Goal: Task Accomplishment & Management: Use online tool/utility

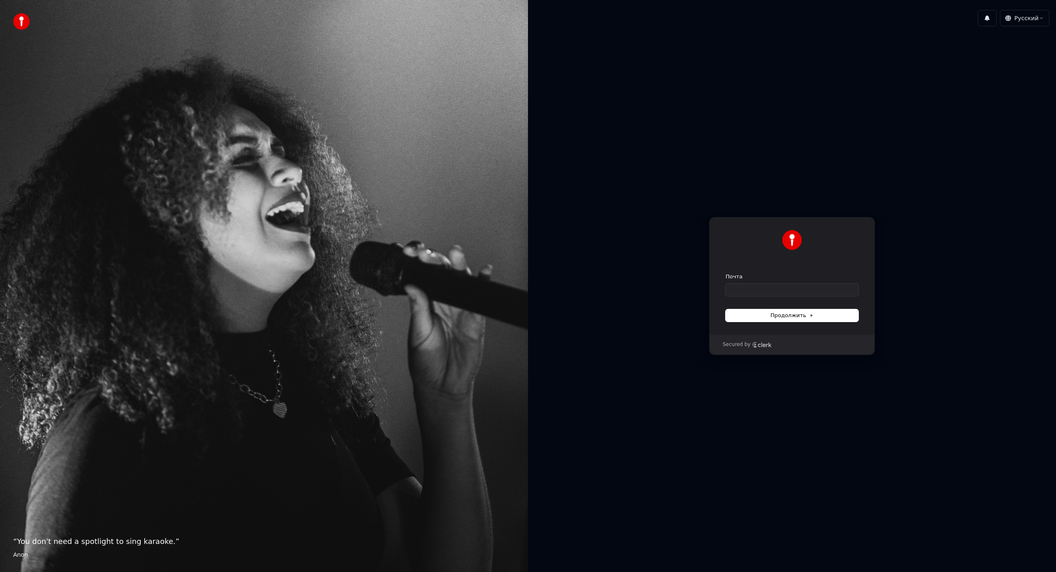
click at [749, 283] on div "Почта" at bounding box center [791, 284] width 133 height 23
click at [755, 291] on input "Почта" at bounding box center [791, 290] width 133 height 12
click at [768, 314] on button "Продолжить" at bounding box center [791, 315] width 133 height 12
type input "**********"
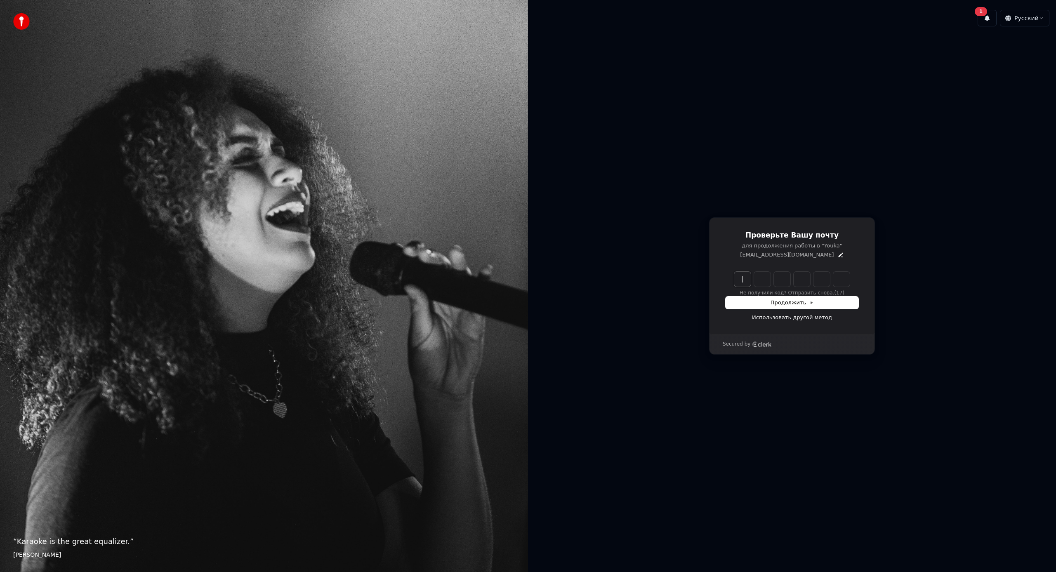
click at [741, 278] on input "Enter verification code" at bounding box center [800, 279] width 132 height 15
type input "******"
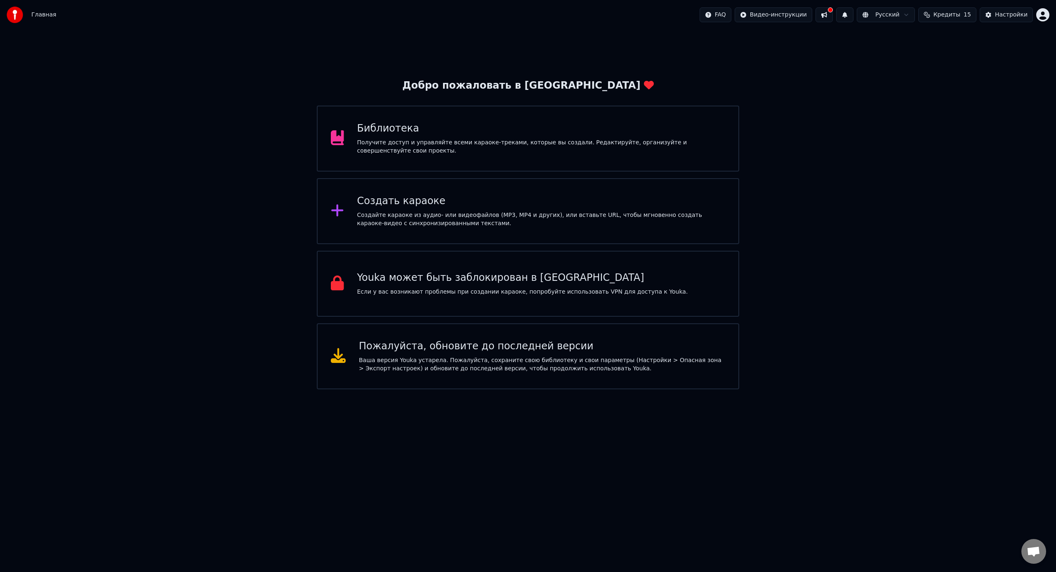
click at [828, 14] on button at bounding box center [823, 14] width 17 height 15
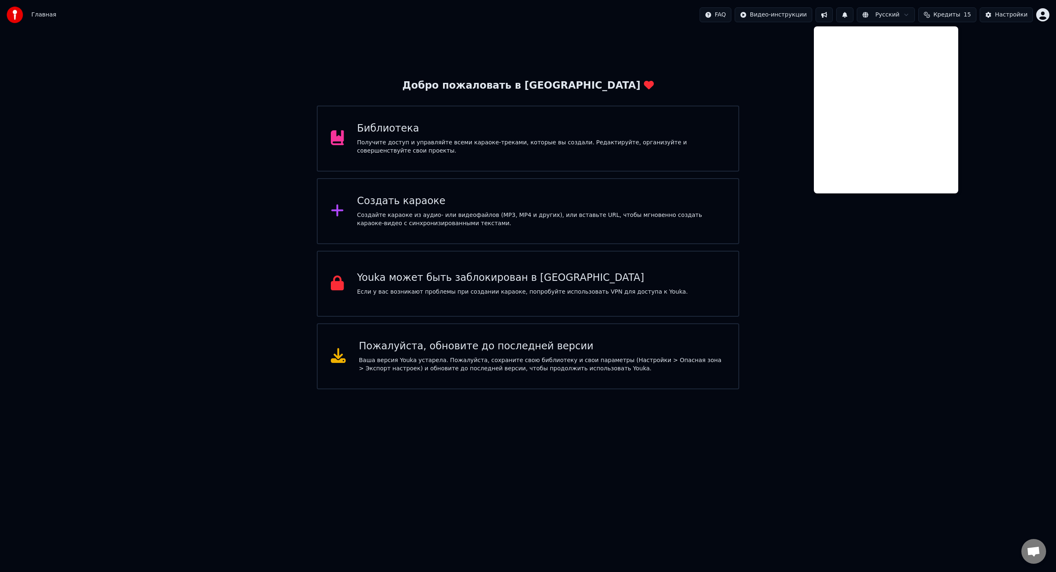
click at [492, 219] on div "Создайте караоке из аудио- или видеофайлов (MP3, MP4 и других), или вставьте UR…" at bounding box center [541, 219] width 368 height 16
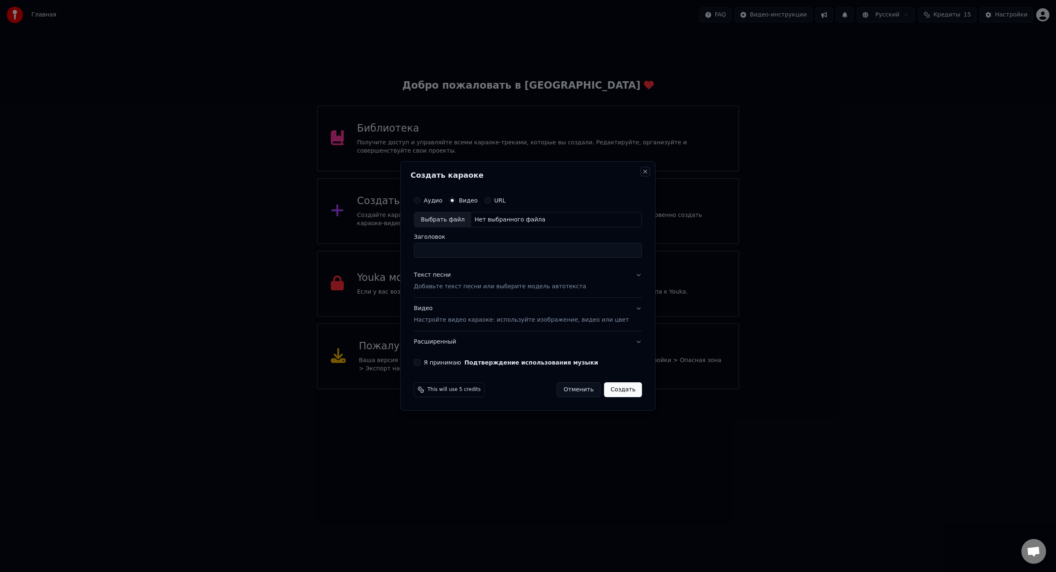
click at [642, 171] on button "Close" at bounding box center [645, 171] width 7 height 7
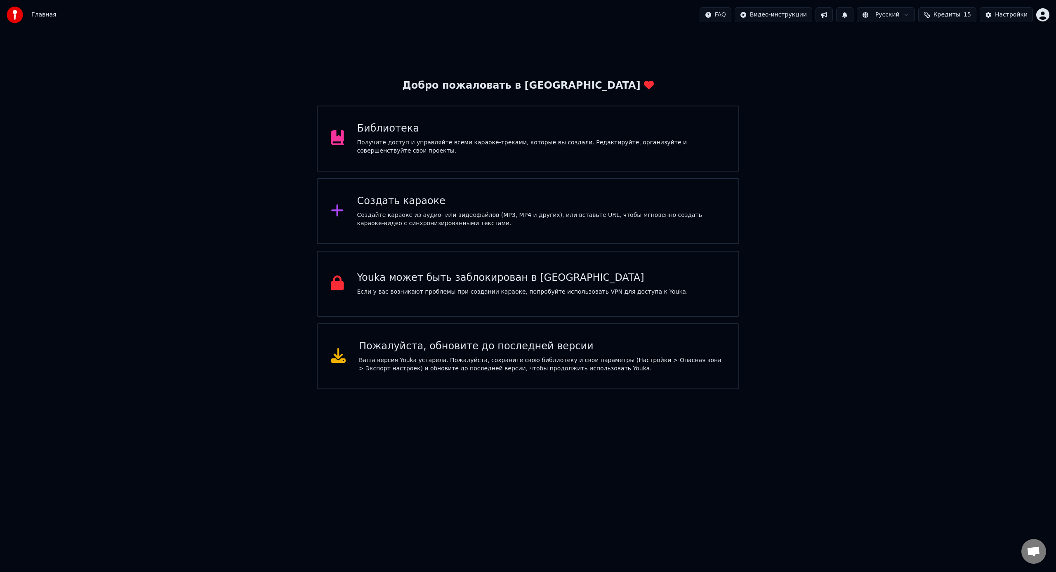
click at [456, 200] on div "Создать караоке" at bounding box center [541, 201] width 368 height 13
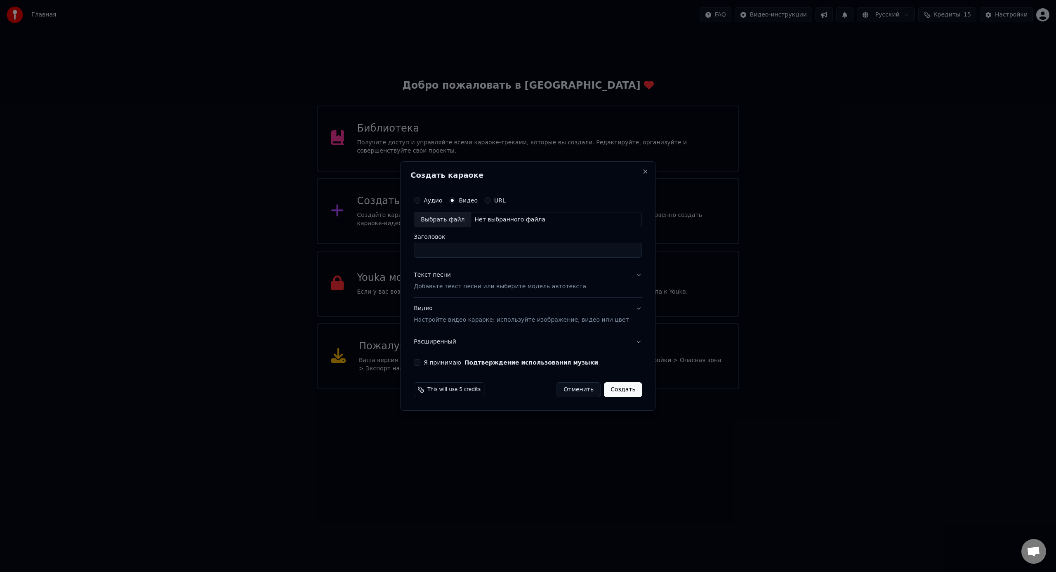
click at [436, 199] on label "Аудио" at bounding box center [433, 201] width 19 height 6
click at [420, 199] on button "Аудио" at bounding box center [417, 200] width 7 height 7
click at [443, 217] on div "Выбрать файл" at bounding box center [442, 219] width 57 height 15
type input "**********"
click at [492, 286] on p "Добавьте текст песни или выберите модель автотекста" at bounding box center [500, 287] width 172 height 8
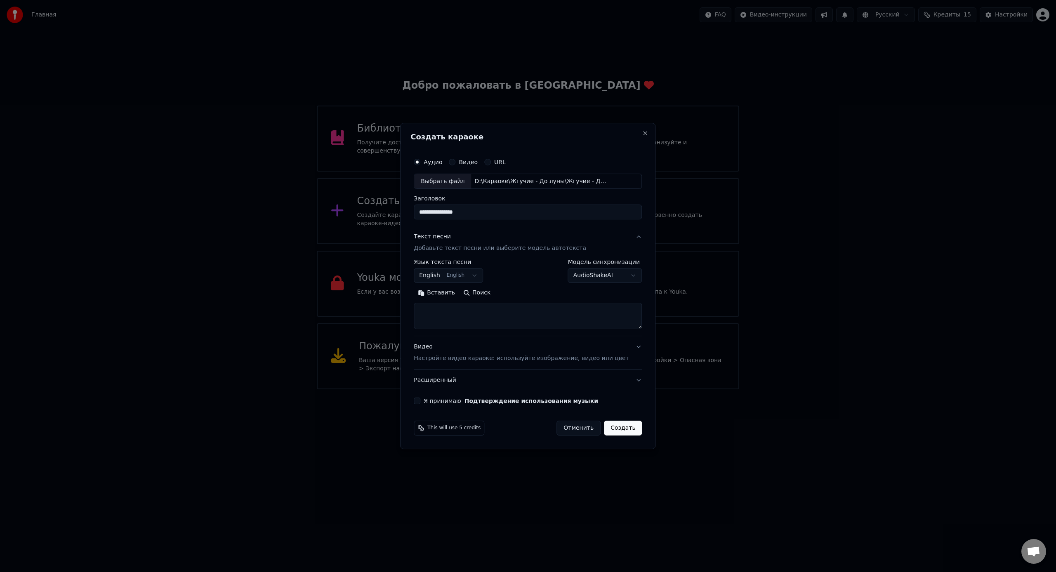
click at [484, 275] on body "Главная FAQ Видео-инструкции Русский Кредиты 15 Настройки Добро пожаловать в Yo…" at bounding box center [528, 194] width 1056 height 389
select select "**"
click at [613, 280] on body "Главная FAQ Видео-инструкции Русский Кредиты 15 Настройки Добро пожаловать в Yo…" at bounding box center [528, 194] width 1056 height 389
click at [611, 278] on body "Главная FAQ Видео-инструкции Русский Кредиты 15 Настройки Добро пожаловать в Yo…" at bounding box center [528, 194] width 1056 height 389
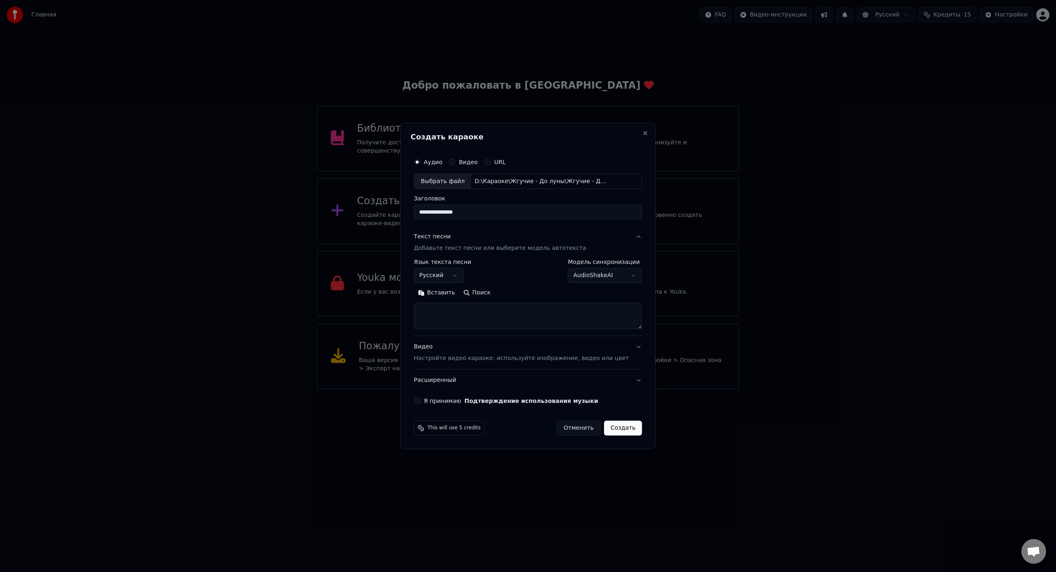
click at [491, 315] on textarea at bounding box center [528, 316] width 228 height 26
paste textarea "**********"
type textarea "**********"
click at [617, 429] on button "Создать" at bounding box center [623, 428] width 38 height 15
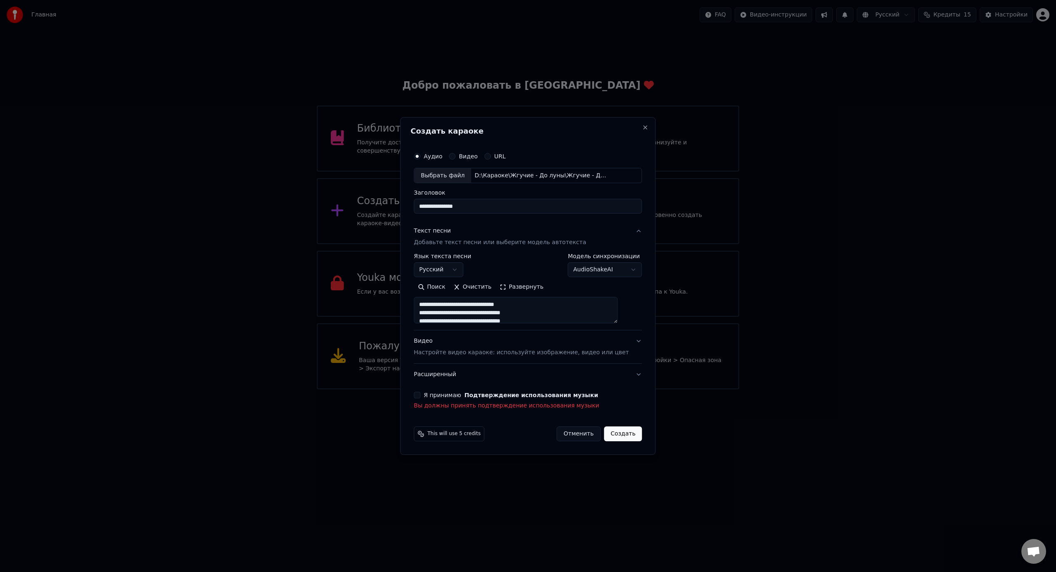
click at [462, 390] on div "**********" at bounding box center [527, 279] width 235 height 269
click at [455, 395] on label "Я принимаю Подтверждение использования музыки" at bounding box center [511, 395] width 174 height 6
click at [420, 395] on button "Я принимаю Подтверждение использования музыки" at bounding box center [417, 395] width 7 height 7
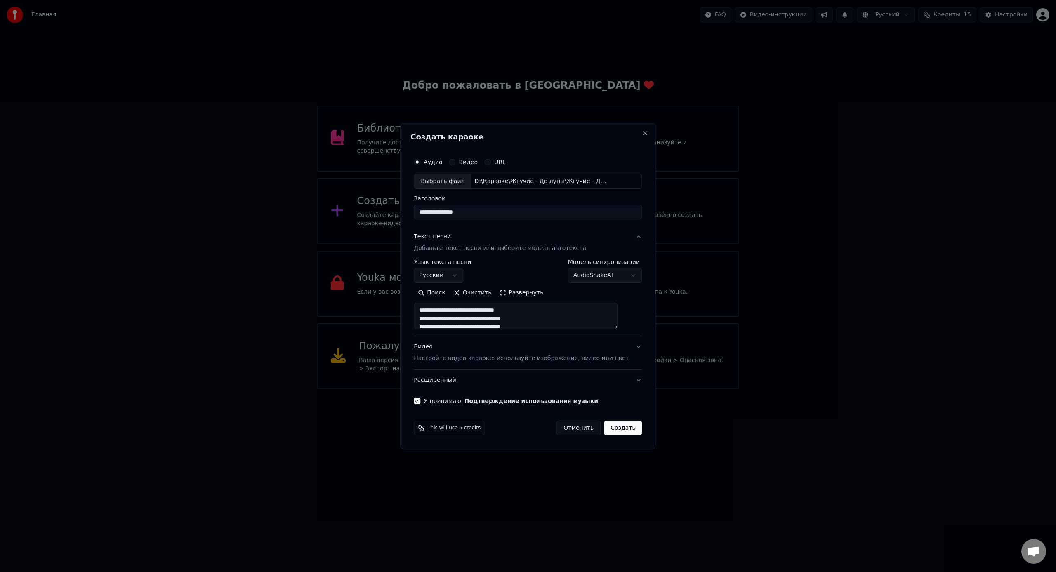
click at [608, 384] on button "Расширенный" at bounding box center [528, 379] width 228 height 21
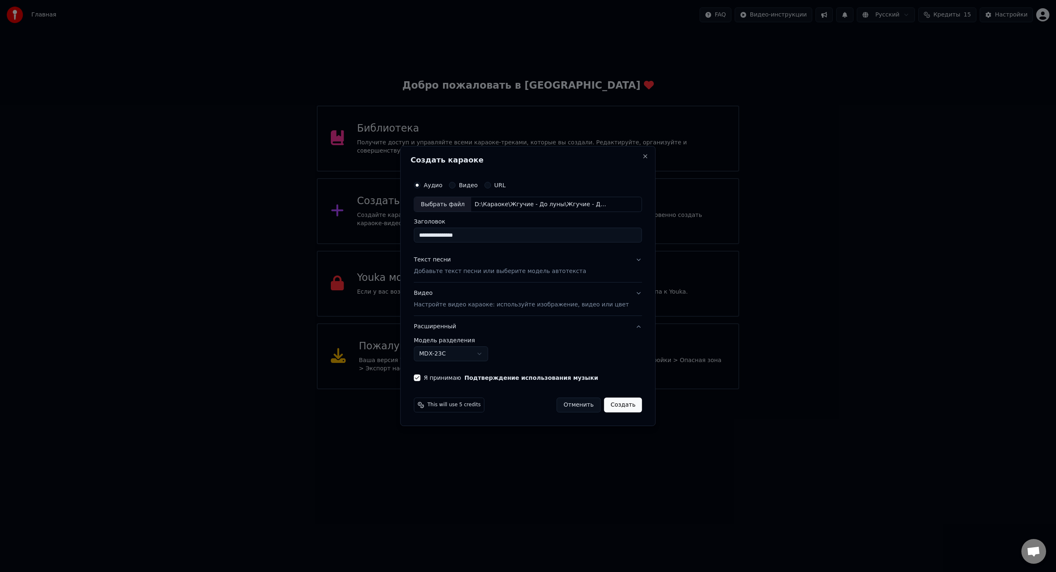
click at [616, 406] on button "Создать" at bounding box center [623, 405] width 38 height 15
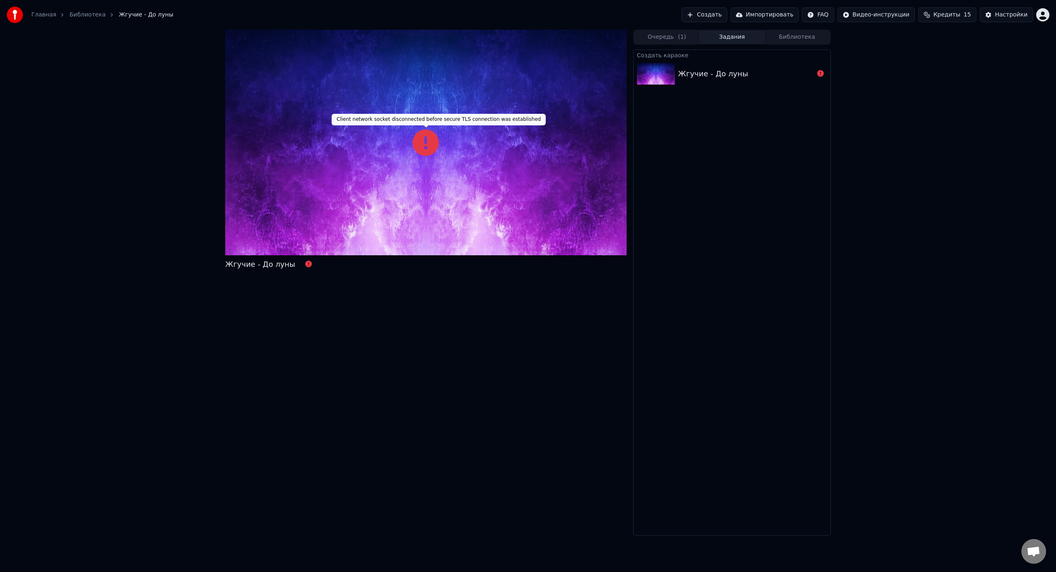
click at [428, 147] on icon at bounding box center [425, 142] width 26 height 26
drag, startPoint x: 422, startPoint y: 147, endPoint x: 292, endPoint y: 254, distance: 168.7
click at [421, 148] on icon at bounding box center [425, 142] width 26 height 26
click at [253, 269] on div "Жгучие - До луны" at bounding box center [260, 265] width 70 height 12
click at [237, 270] on div "Жгучие - До луны" at bounding box center [260, 265] width 70 height 12
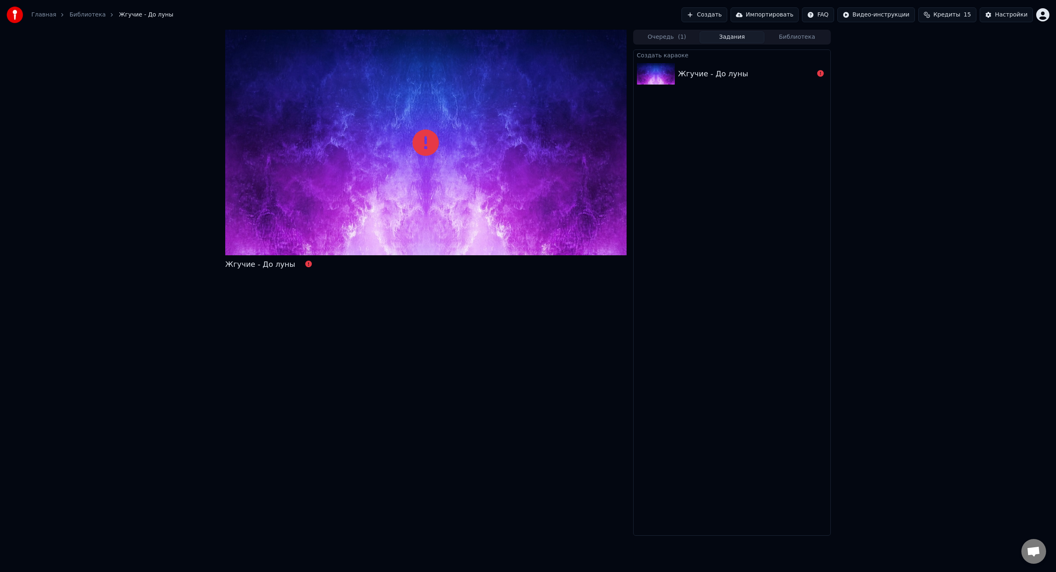
drag, startPoint x: 347, startPoint y: 170, endPoint x: 534, endPoint y: 128, distance: 192.3
click at [386, 166] on div at bounding box center [425, 143] width 401 height 226
click at [431, 136] on icon at bounding box center [425, 142] width 26 height 26
click at [434, 144] on icon at bounding box center [425, 142] width 26 height 26
click at [941, 14] on span "Кредиты" at bounding box center [946, 15] width 27 height 8
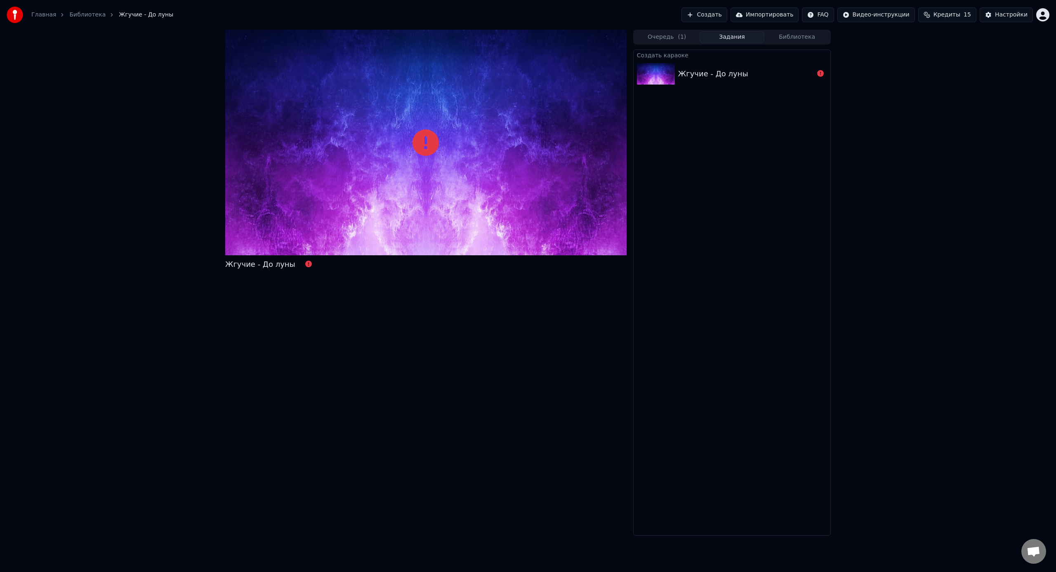
click at [666, 75] on img at bounding box center [656, 73] width 38 height 21
click at [824, 73] on div at bounding box center [820, 74] width 13 height 10
click at [823, 73] on icon at bounding box center [820, 73] width 7 height 7
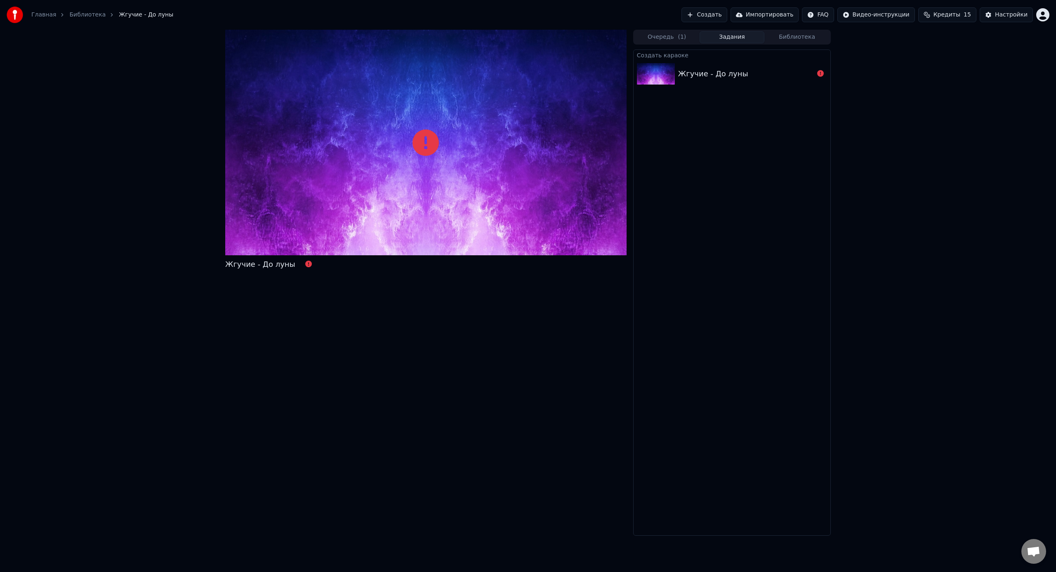
click at [679, 75] on div "Жгучие - До луны" at bounding box center [713, 74] width 70 height 12
click at [84, 13] on link "Библиотека" at bounding box center [87, 15] width 36 height 8
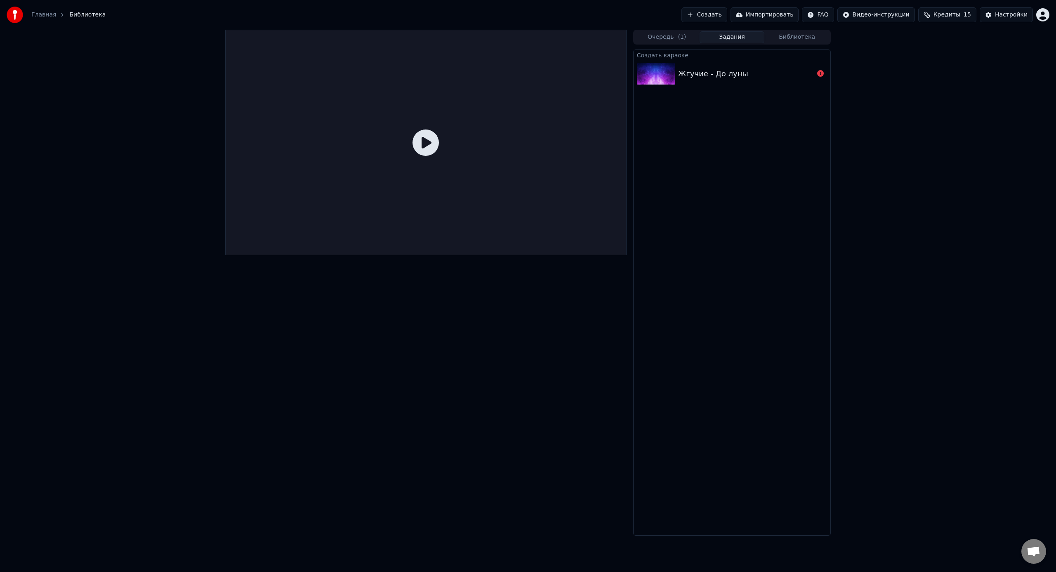
click at [422, 147] on icon at bounding box center [425, 142] width 26 height 26
click at [430, 142] on icon at bounding box center [425, 142] width 26 height 26
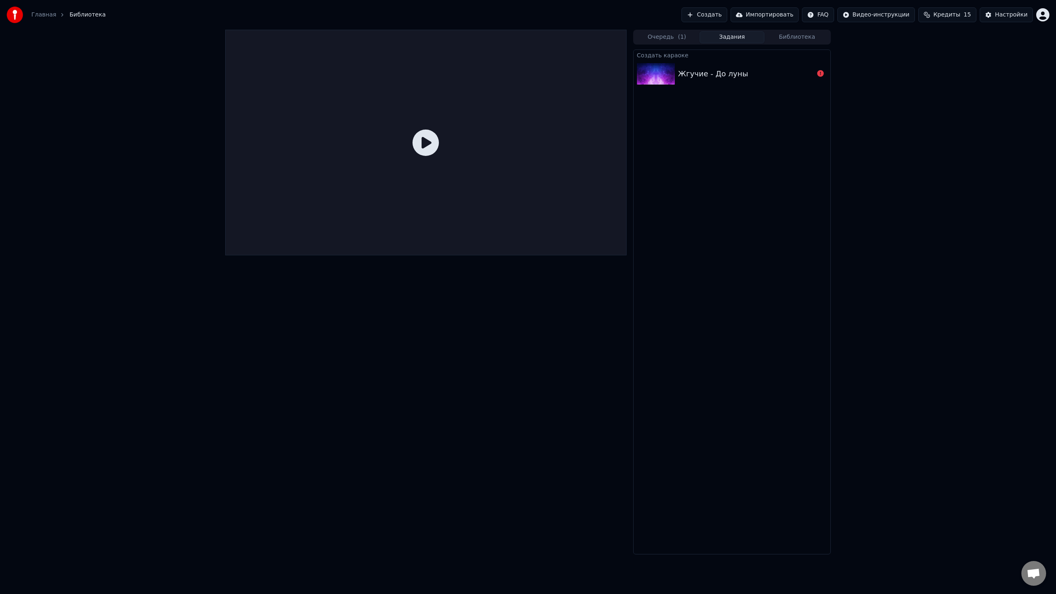
click at [430, 152] on div at bounding box center [425, 143] width 401 height 226
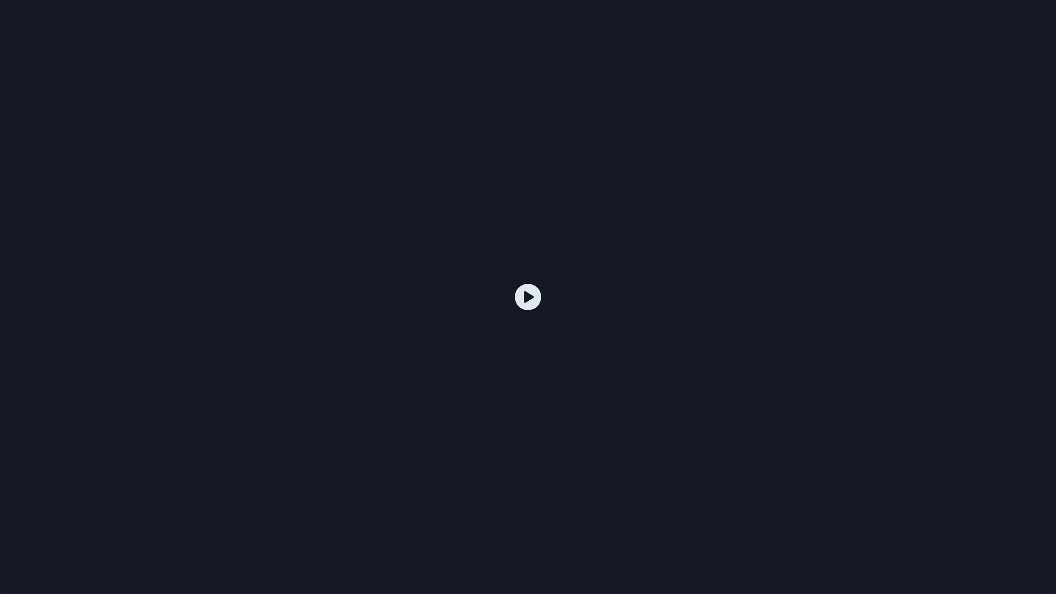
drag, startPoint x: 519, startPoint y: 297, endPoint x: 524, endPoint y: 303, distance: 7.6
click at [521, 297] on icon at bounding box center [528, 297] width 26 height 26
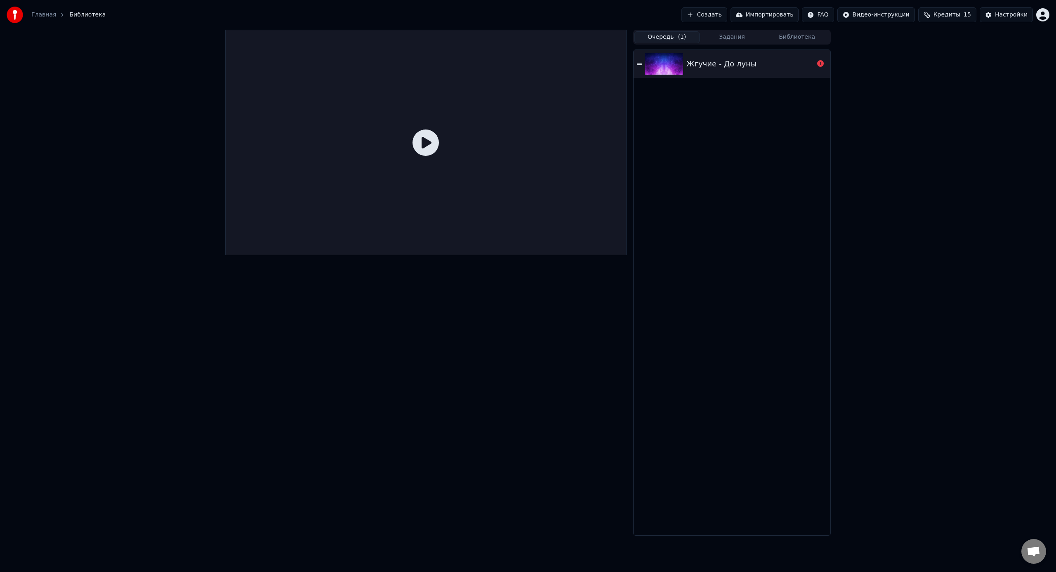
click at [668, 40] on button "Очередь ( 1 )" at bounding box center [666, 37] width 65 height 12
click at [681, 74] on img at bounding box center [664, 63] width 38 height 21
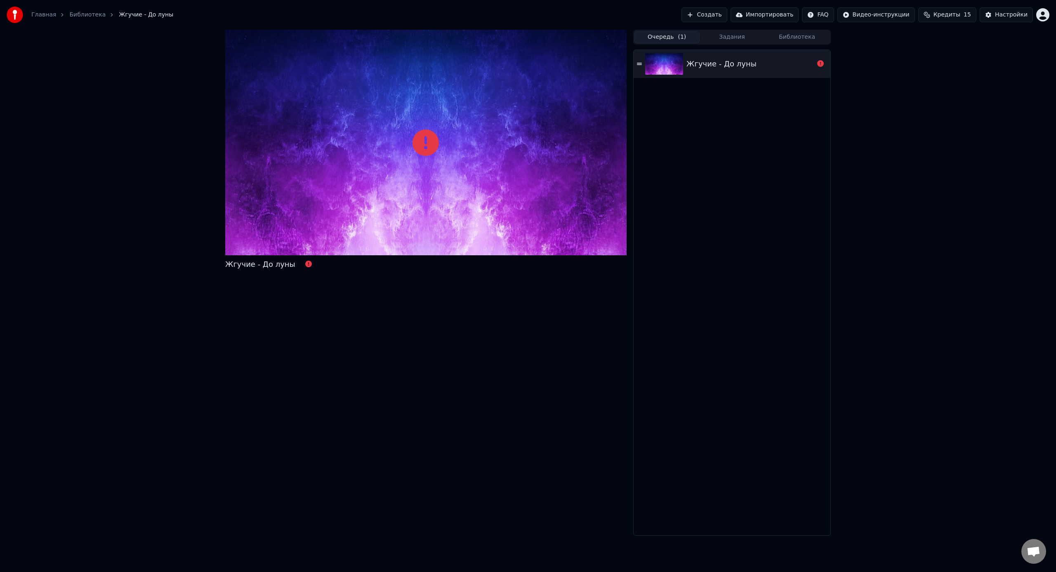
click at [646, 61] on img at bounding box center [664, 63] width 38 height 21
click at [640, 65] on icon at bounding box center [639, 64] width 5 height 2
click at [1012, 14] on div "Настройки" at bounding box center [1011, 15] width 33 height 8
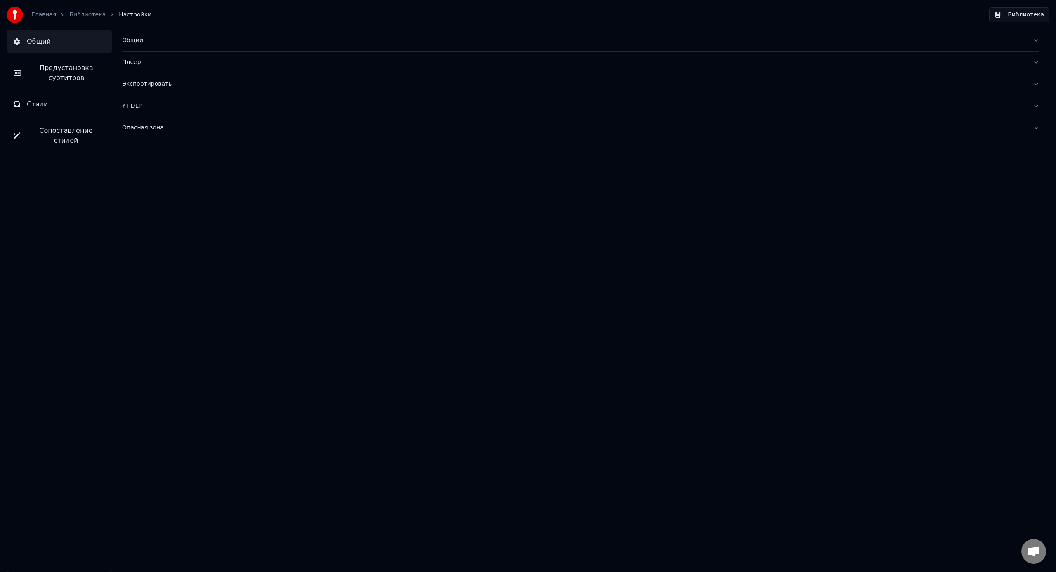
drag, startPoint x: 33, startPoint y: 49, endPoint x: 46, endPoint y: 34, distance: 20.2
click at [33, 47] on button "Общий" at bounding box center [59, 41] width 105 height 23
click at [39, 19] on link "Главная" at bounding box center [43, 15] width 25 height 8
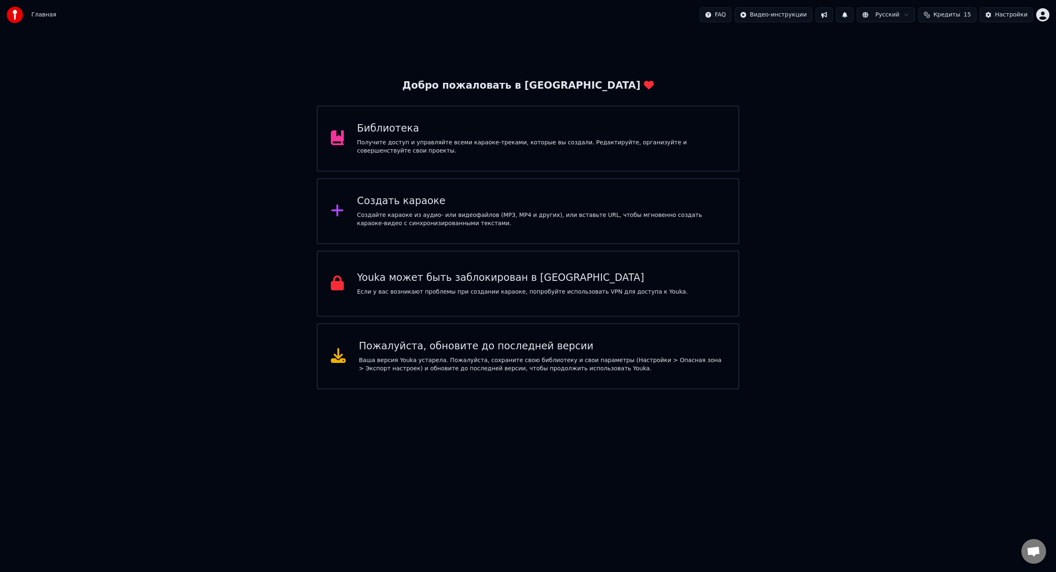
click at [428, 212] on div "Создайте караоке из аудио- или видеофайлов (MP3, MP4 и других), или вставьте UR…" at bounding box center [541, 219] width 368 height 16
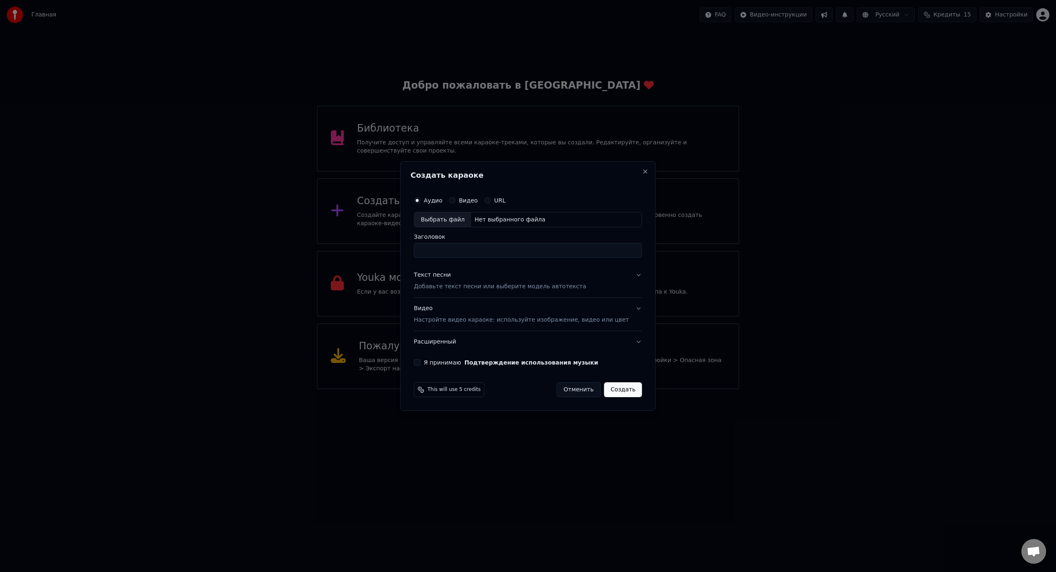
click at [504, 216] on div "Нет выбранного файла" at bounding box center [510, 220] width 78 height 8
type input "**********"
click at [464, 342] on button "Расширенный" at bounding box center [528, 341] width 228 height 21
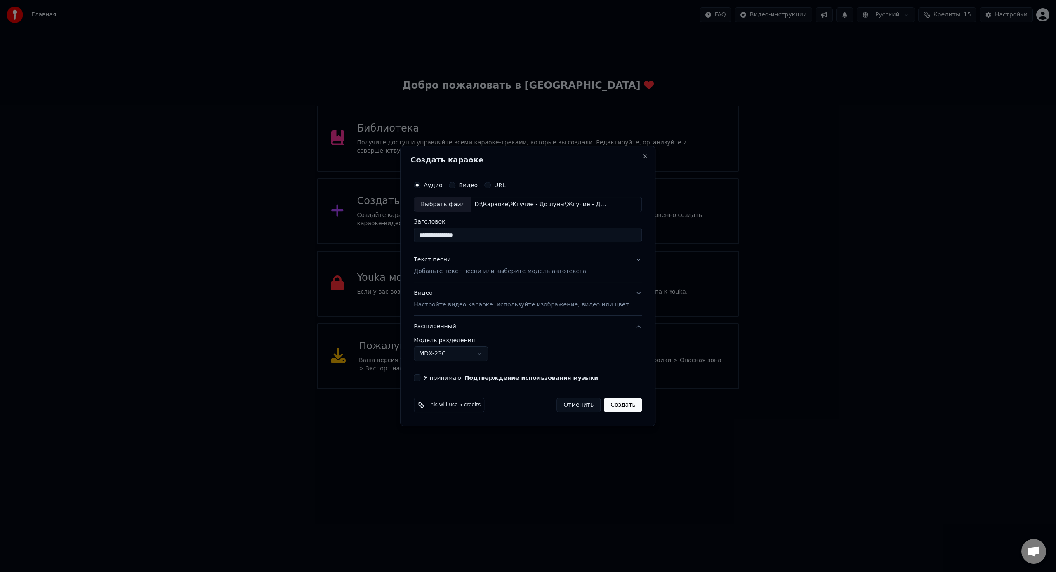
click at [488, 351] on body "Главная FAQ Видео-инструкции Русский Кредиты 15 Настройки Добро пожаловать в Yo…" at bounding box center [528, 194] width 1056 height 389
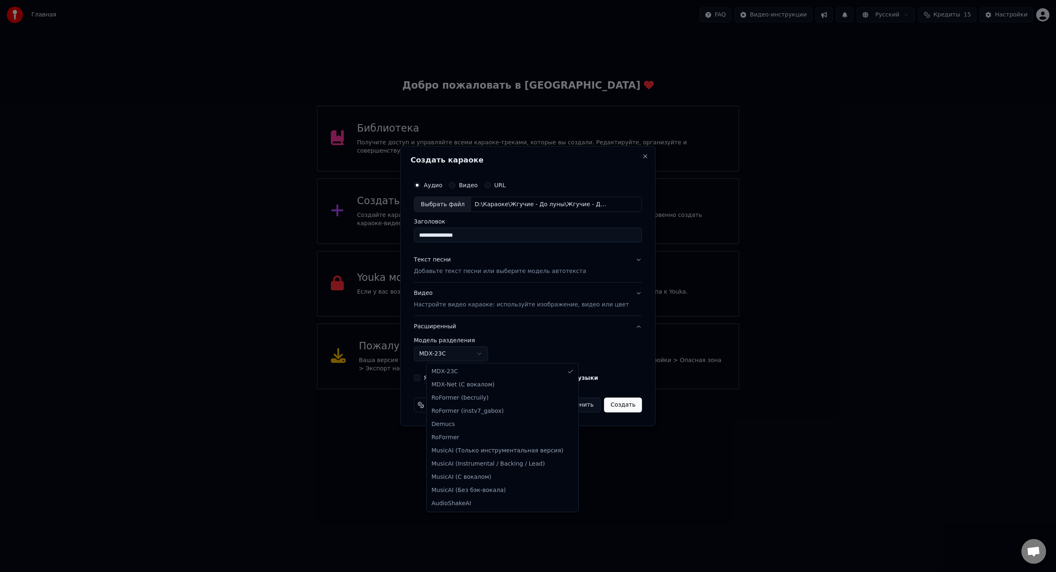
click at [490, 351] on body "Главная FAQ Видео-инструкции Русский Кредиты 15 Настройки Добро пожаловать в Yo…" at bounding box center [528, 194] width 1056 height 389
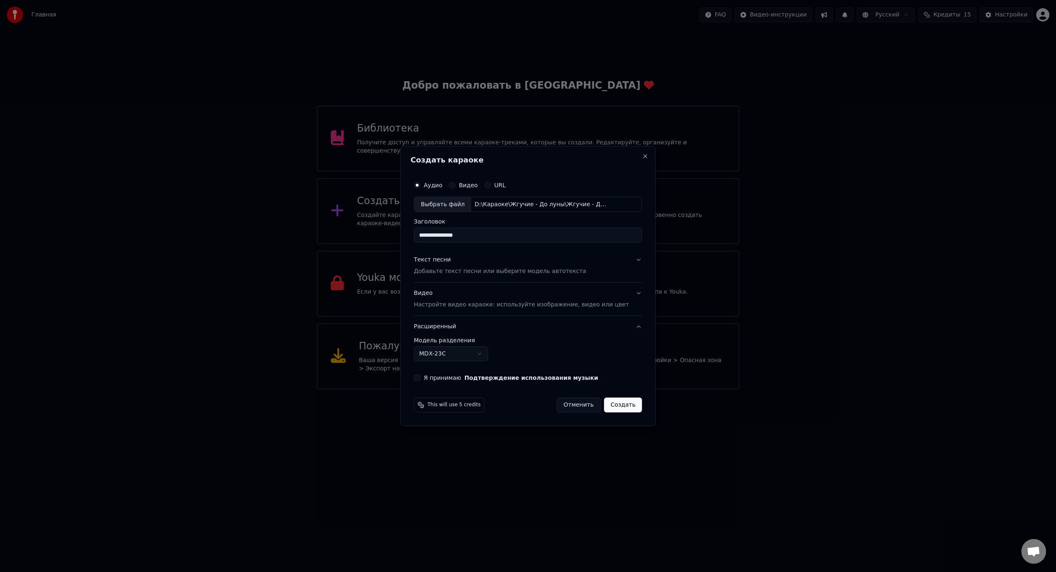
click at [445, 376] on label "Я принимаю Подтверждение использования музыки" at bounding box center [511, 378] width 174 height 6
click at [420, 376] on button "Я принимаю Подтверждение использования музыки" at bounding box center [417, 377] width 7 height 7
click at [486, 273] on p "Добавьте текст песни или выберите модель автотекста" at bounding box center [500, 272] width 172 height 8
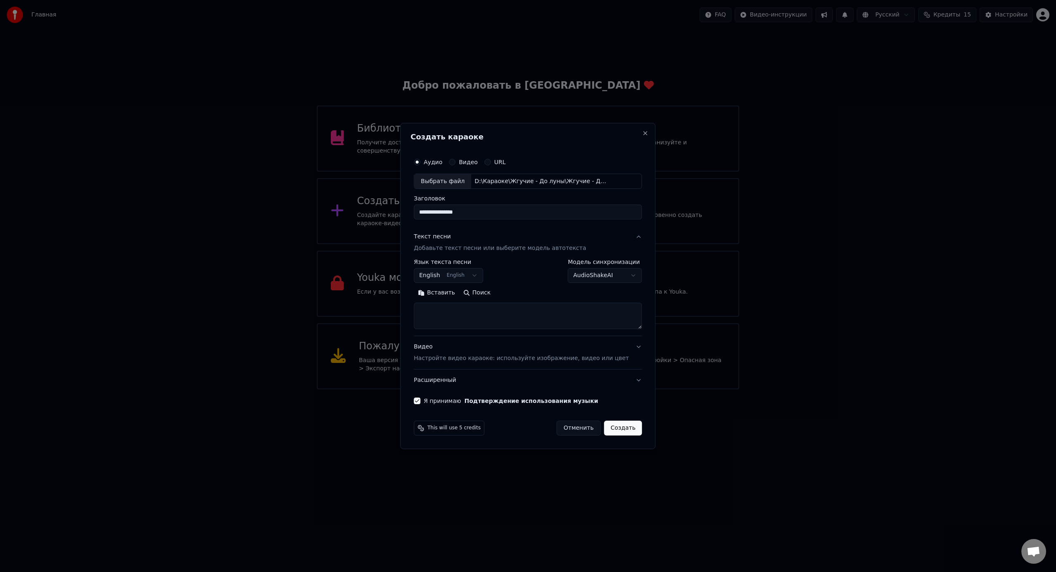
click at [461, 314] on textarea at bounding box center [528, 316] width 228 height 26
click at [480, 273] on body "Главная FAQ Видео-инструкции Русский Кредиты 15 Настройки Добро пожаловать в Yo…" at bounding box center [528, 194] width 1056 height 389
select select "**"
click at [478, 314] on textarea at bounding box center [528, 316] width 228 height 26
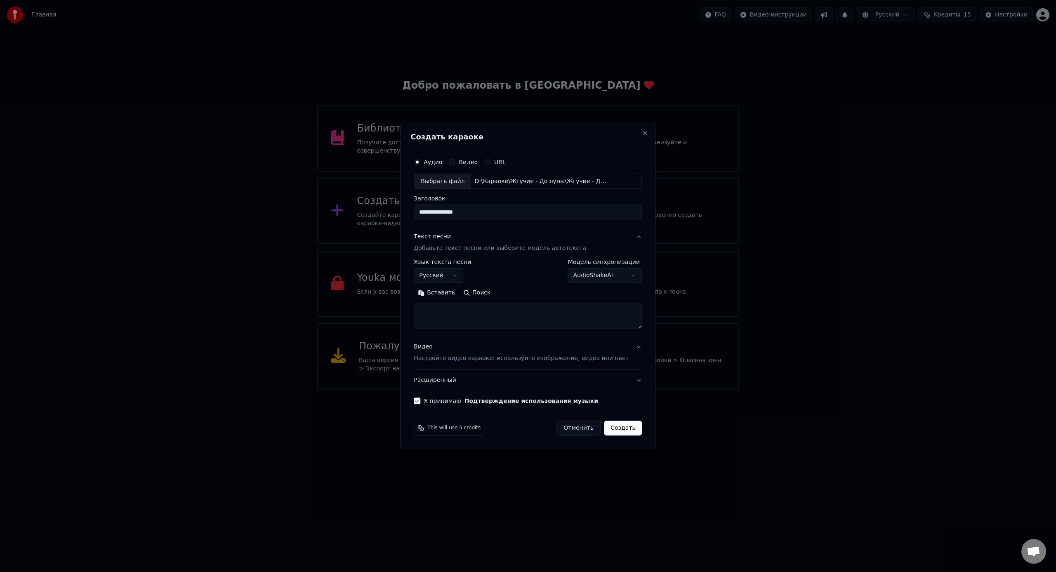
paste textarea "**********"
type textarea "**********"
click at [620, 432] on button "Создать" at bounding box center [623, 428] width 38 height 15
